Goal: Transaction & Acquisition: Purchase product/service

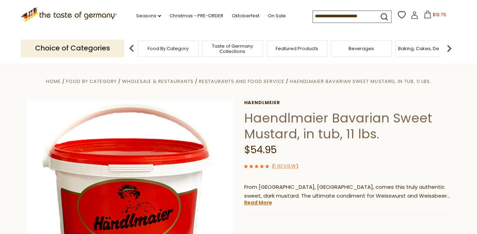
click at [312, 14] on input at bounding box center [342, 16] width 60 height 10
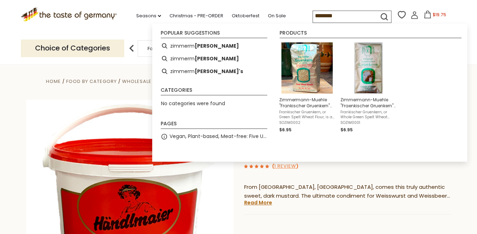
type input "*********"
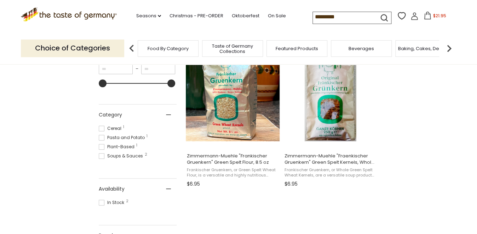
scroll to position [158, 0]
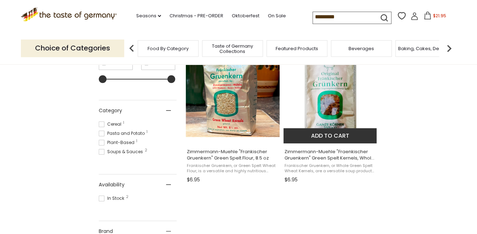
click at [330, 105] on img "Zimmermann-Muehle" at bounding box center [330, 90] width 94 height 94
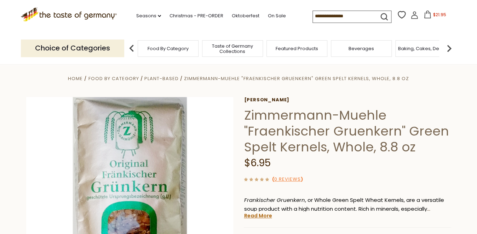
scroll to position [3, 0]
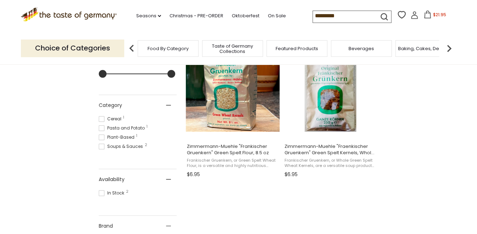
scroll to position [165, 0]
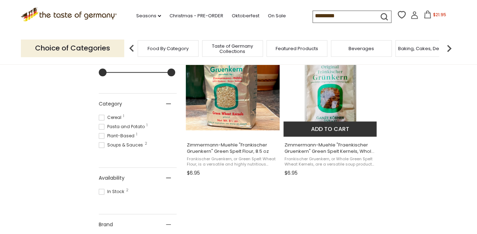
click at [340, 99] on img "Zimmermann-Muehle" at bounding box center [330, 84] width 94 height 94
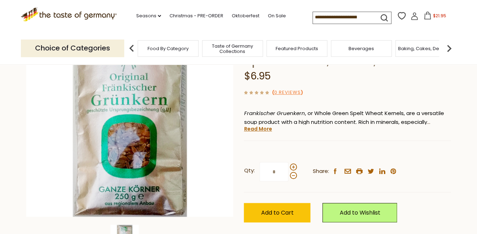
scroll to position [91, 0]
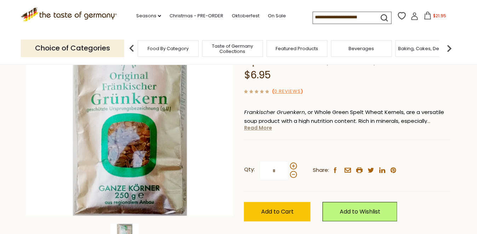
click at [256, 128] on link "Read More" at bounding box center [258, 127] width 28 height 7
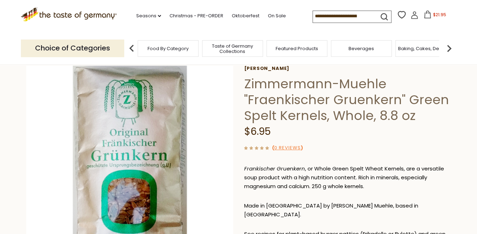
scroll to position [30, 0]
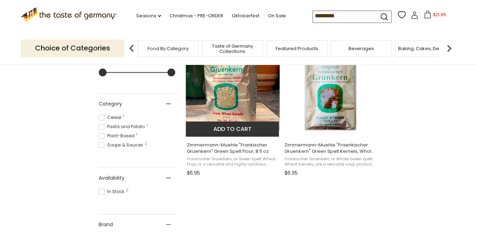
scroll to position [165, 0]
click at [241, 100] on img "Zimmermann-Muehle" at bounding box center [233, 84] width 94 height 94
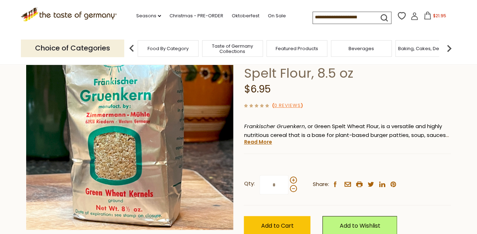
scroll to position [72, 0]
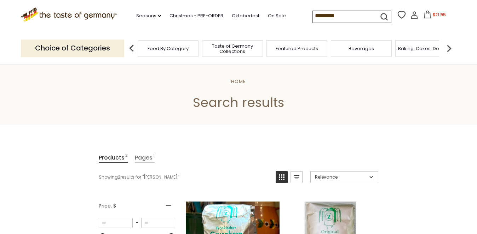
scroll to position [165, 0]
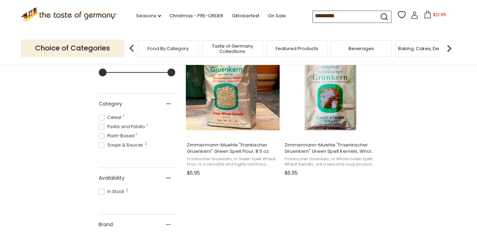
click at [333, 103] on img "Zimmermann-Muehle" at bounding box center [330, 84] width 94 height 94
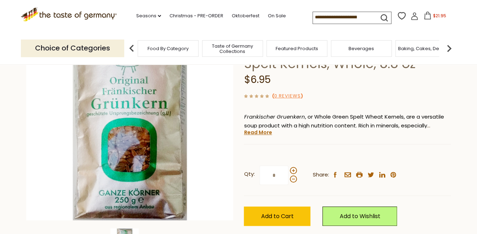
scroll to position [105, 0]
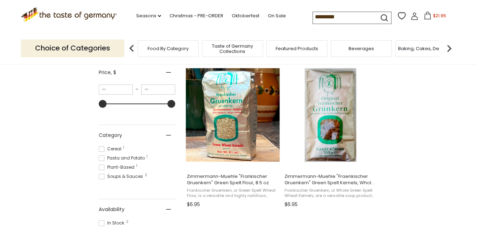
scroll to position [133, 0]
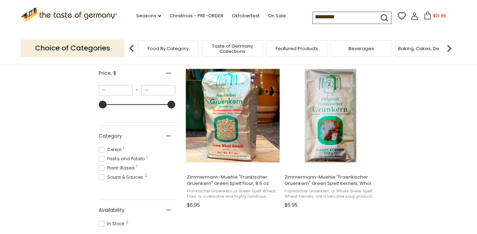
click at [432, 17] on span "$21.95" at bounding box center [438, 16] width 13 height 6
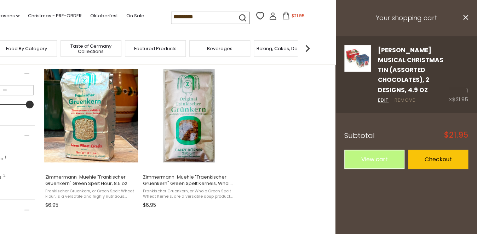
click at [403, 101] on link "Remove" at bounding box center [404, 100] width 21 height 7
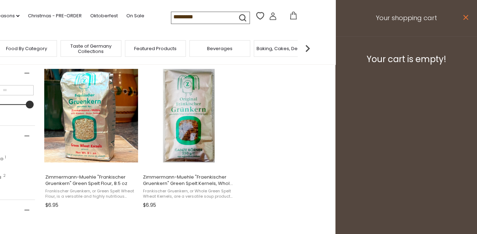
click at [465, 16] on icon "close" at bounding box center [464, 17] width 5 height 5
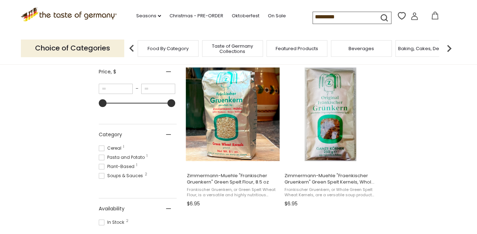
scroll to position [139, 0]
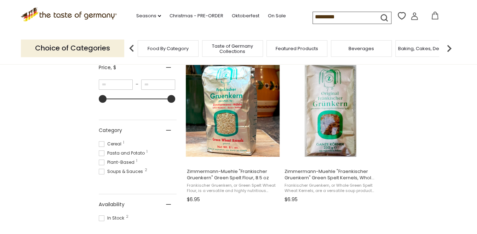
drag, startPoint x: 283, startPoint y: 17, endPoint x: 335, endPoint y: 25, distance: 52.0
click at [335, 22] on input "*********" at bounding box center [342, 17] width 60 height 10
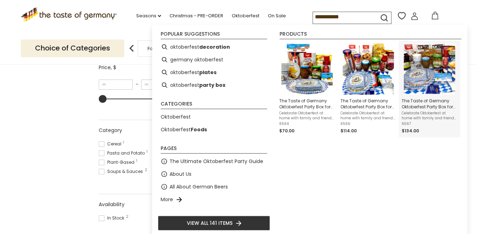
type input "**********"
click at [416, 70] on img "The Taste of Germany Oktoberfest Party Box for 8, Perishable" at bounding box center [428, 68] width 51 height 51
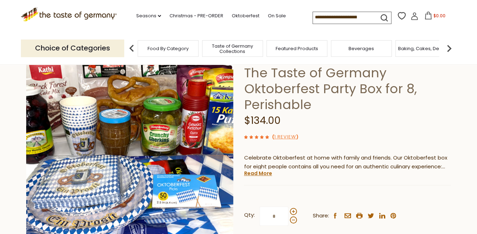
scroll to position [52, 0]
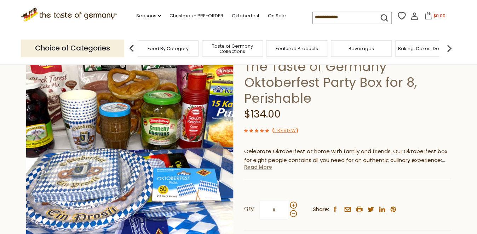
click at [265, 168] on link "Read More" at bounding box center [258, 167] width 28 height 7
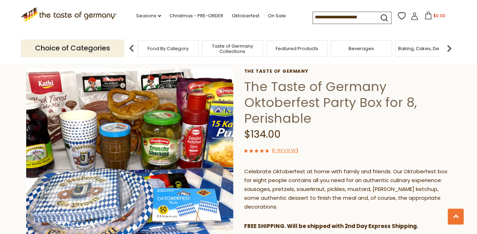
scroll to position [0, 0]
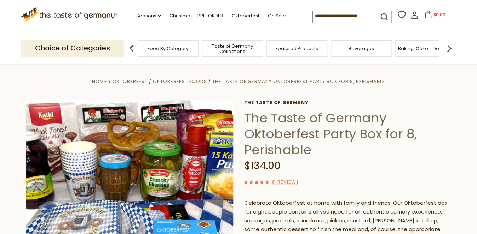
click at [312, 14] on input at bounding box center [342, 16] width 60 height 10
type input "*"
click at [312, 14] on input at bounding box center [342, 16] width 60 height 10
type input "***"
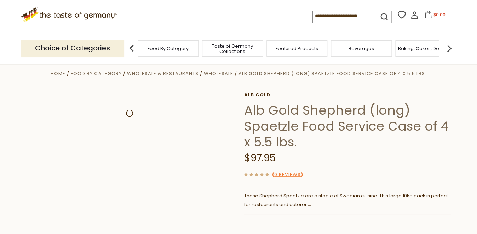
click at [312, 16] on input at bounding box center [342, 16] width 60 height 10
type input "***"
click at [377, 12] on button "submit" at bounding box center [384, 18] width 14 height 13
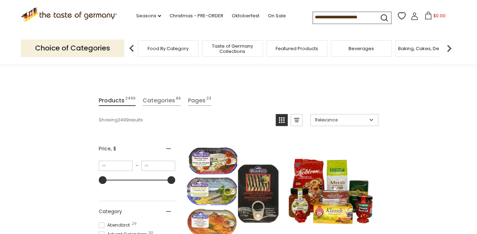
scroll to position [57, 0]
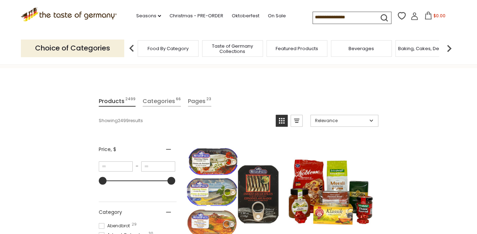
click at [312, 14] on input at bounding box center [342, 17] width 60 height 10
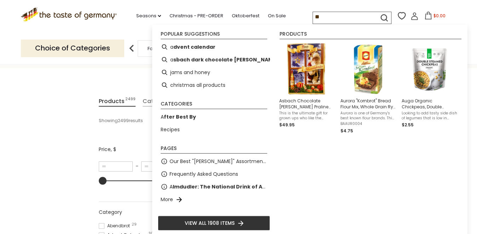
type input "***"
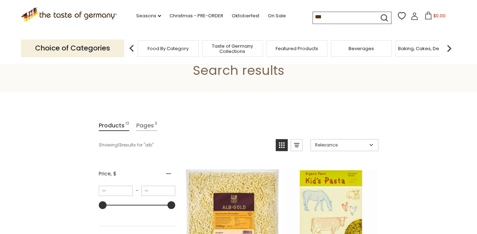
scroll to position [111, 0]
